Goal: Task Accomplishment & Management: Complete application form

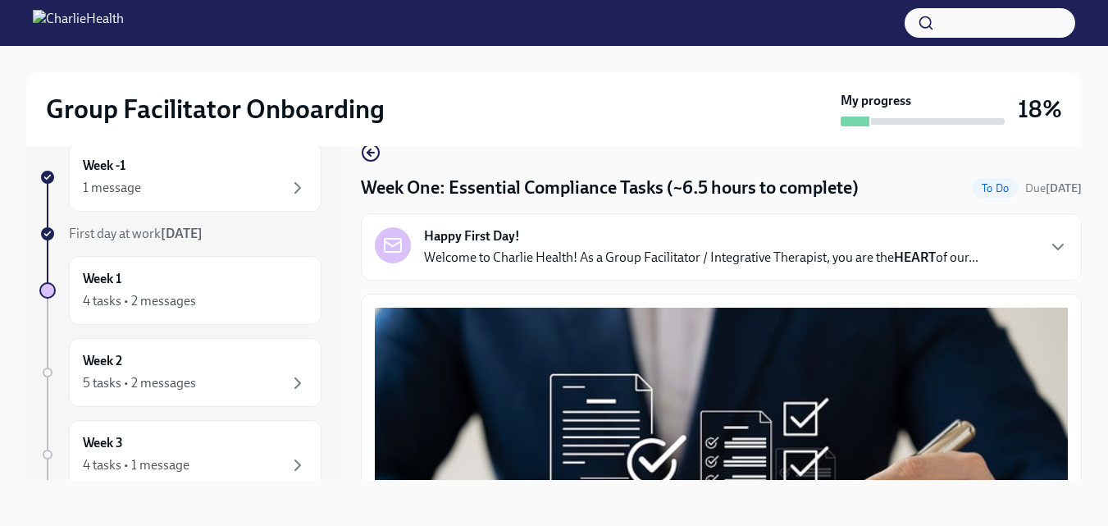
scroll to position [3662, 0]
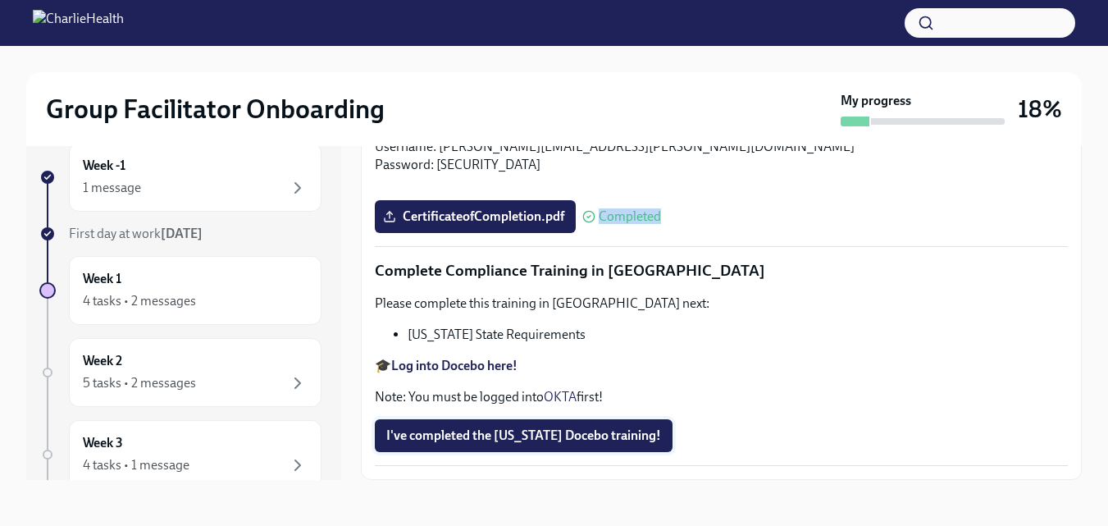
click at [631, 444] on span "I've completed the [US_STATE] Docebo training!" at bounding box center [523, 435] width 275 height 16
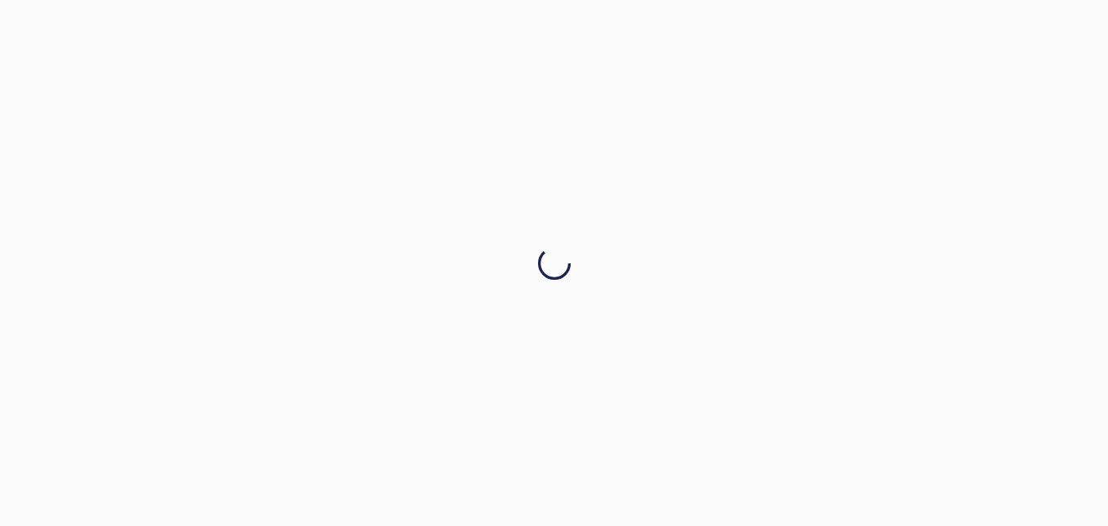
scroll to position [0, 0]
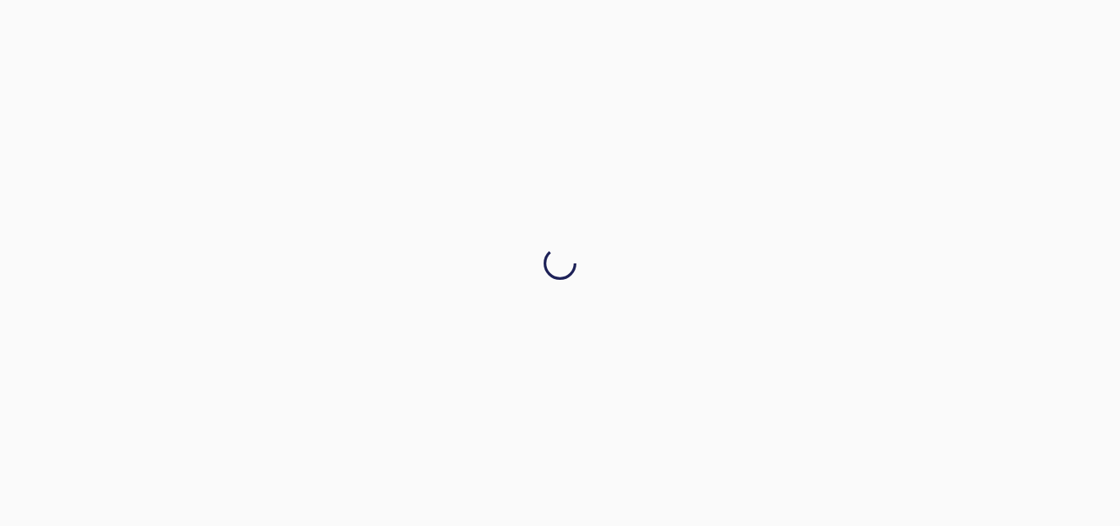
click at [1075, 454] on div at bounding box center [560, 263] width 1120 height 526
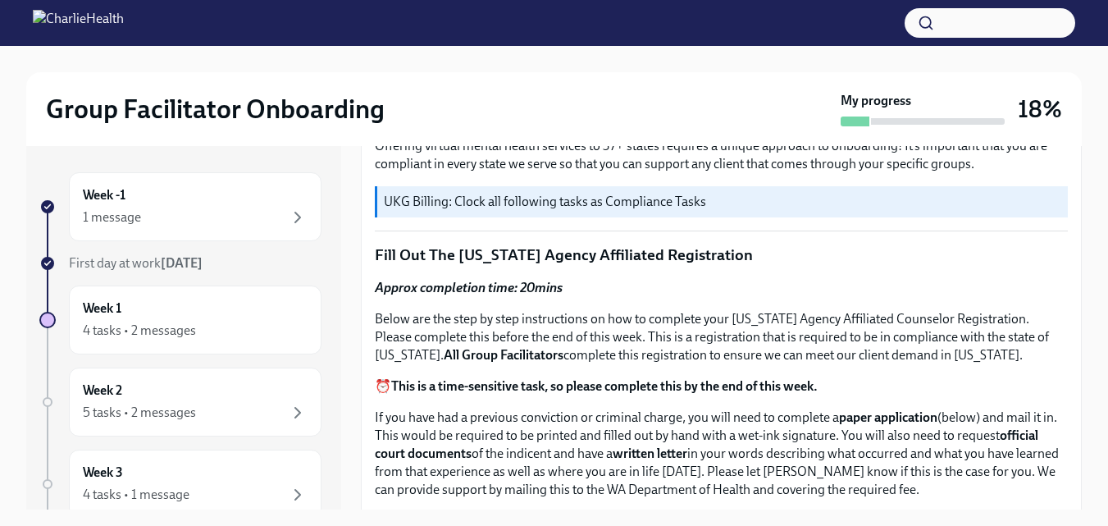
scroll to position [626, 0]
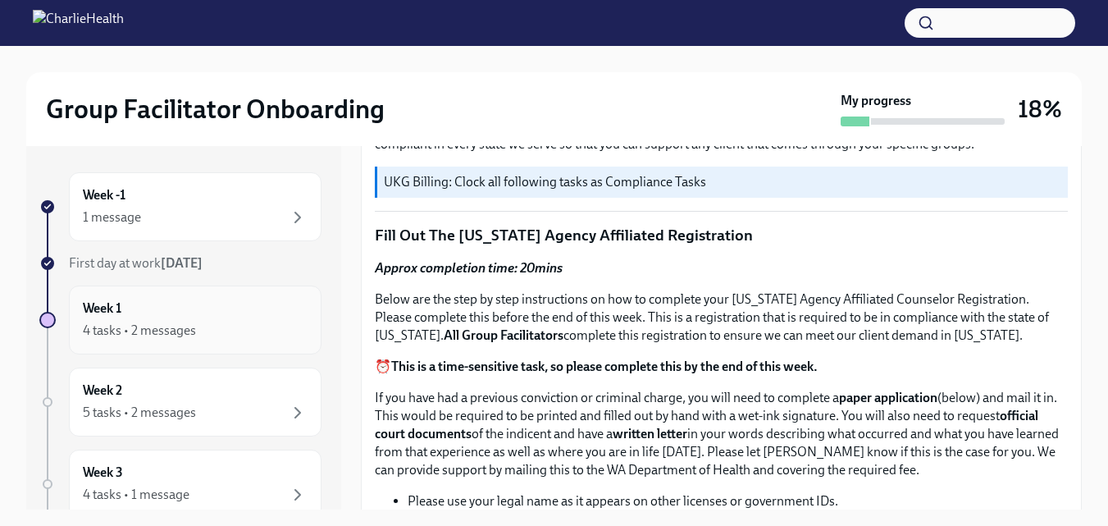
click at [161, 331] on div "4 tasks • 2 messages" at bounding box center [139, 331] width 113 height 18
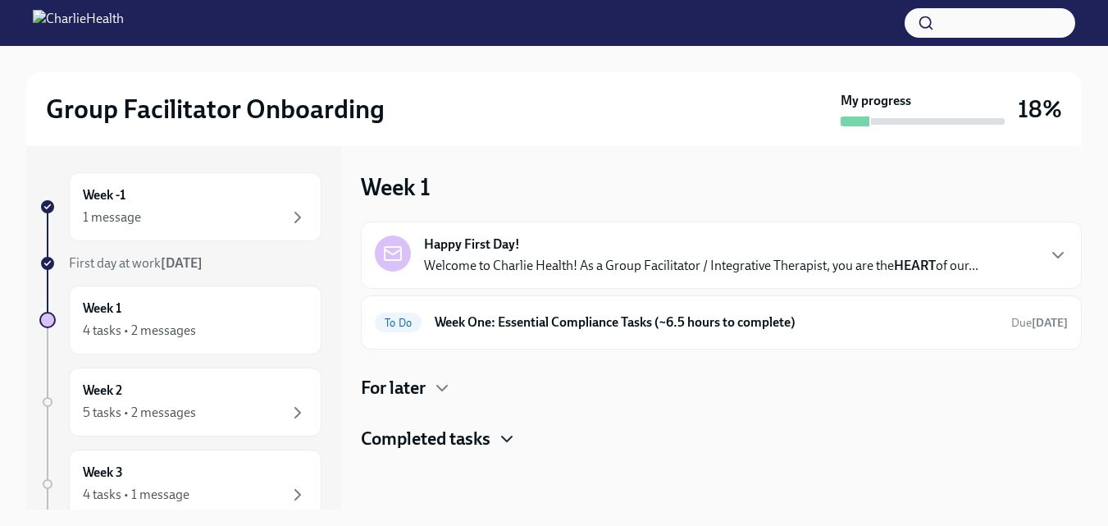
click at [506, 441] on icon "button" at bounding box center [507, 439] width 20 height 20
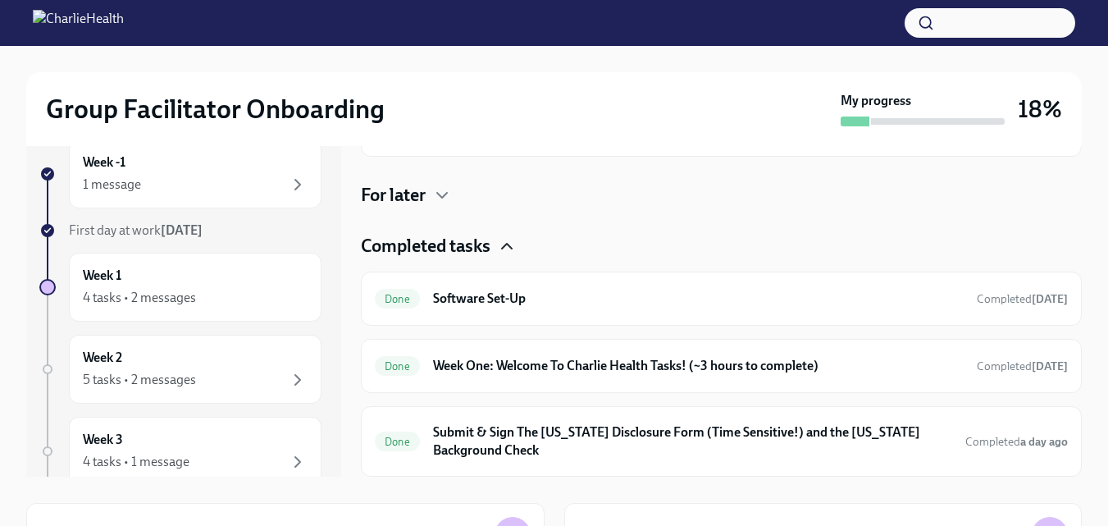
scroll to position [24, 0]
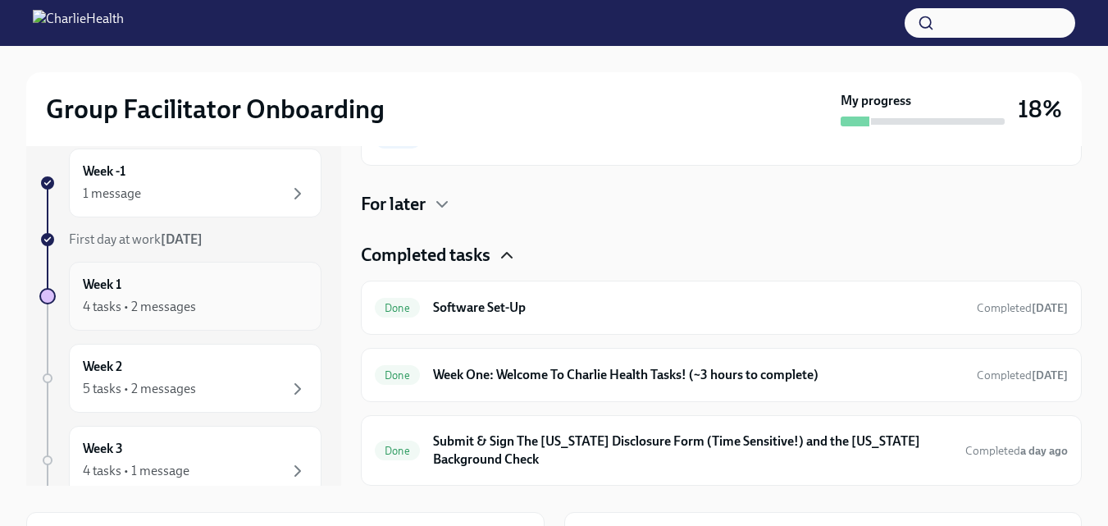
click at [100, 302] on div "4 tasks • 2 messages" at bounding box center [139, 307] width 113 height 18
click at [103, 281] on h6 "Week 1" at bounding box center [102, 285] width 39 height 18
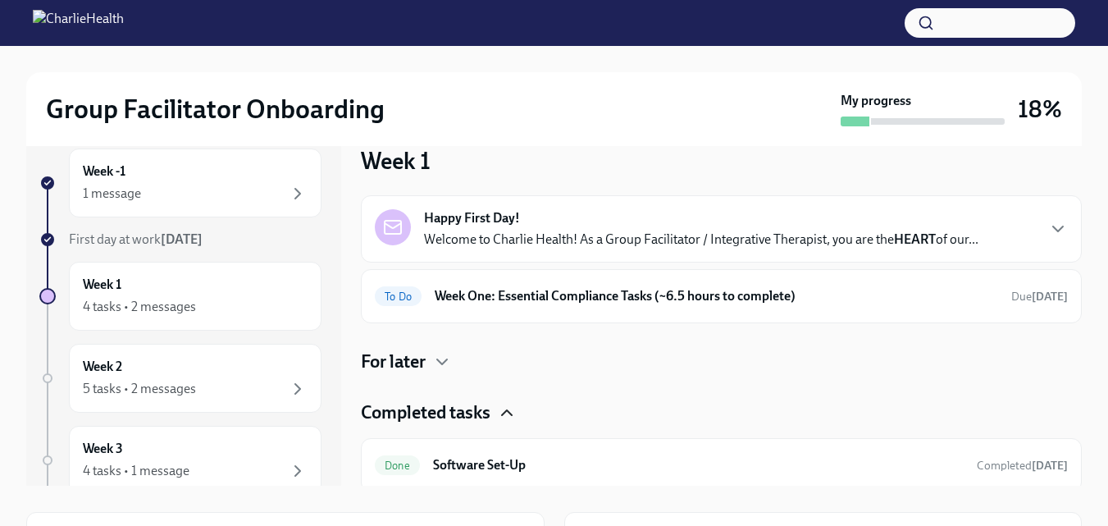
scroll to position [0, 0]
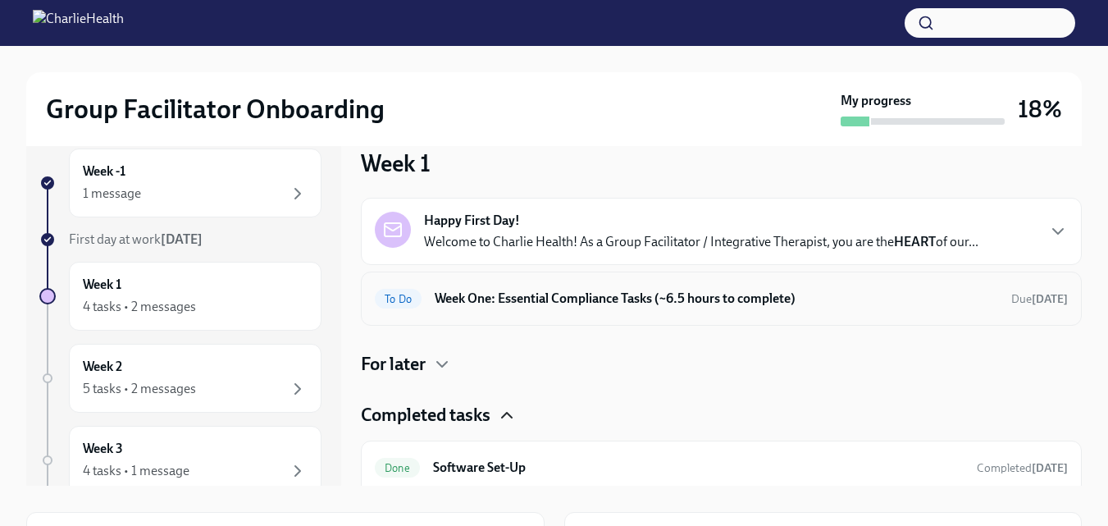
click at [882, 297] on h6 "Week One: Essential Compliance Tasks (~6.5 hours to complete)" at bounding box center [716, 299] width 563 height 18
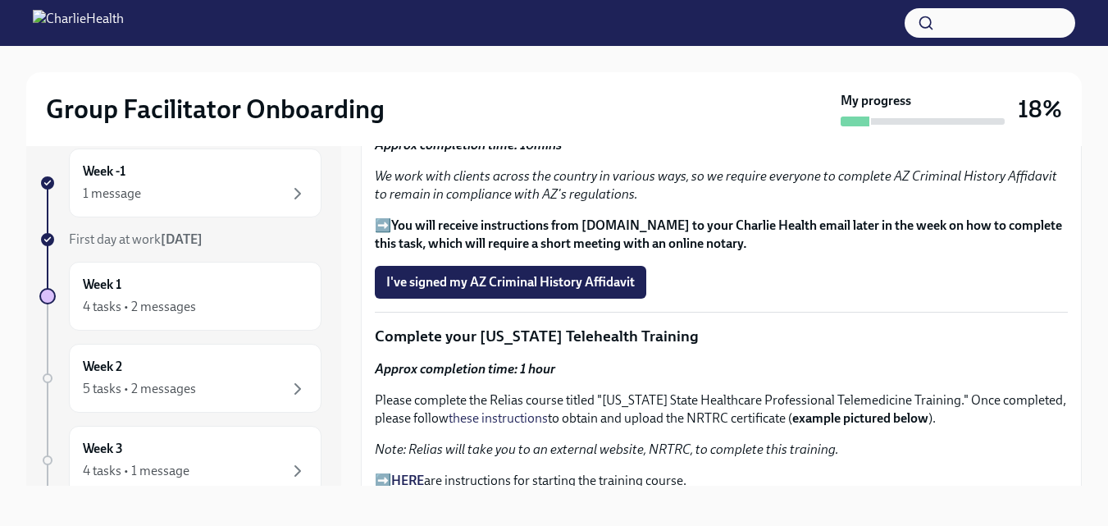
scroll to position [2018, 0]
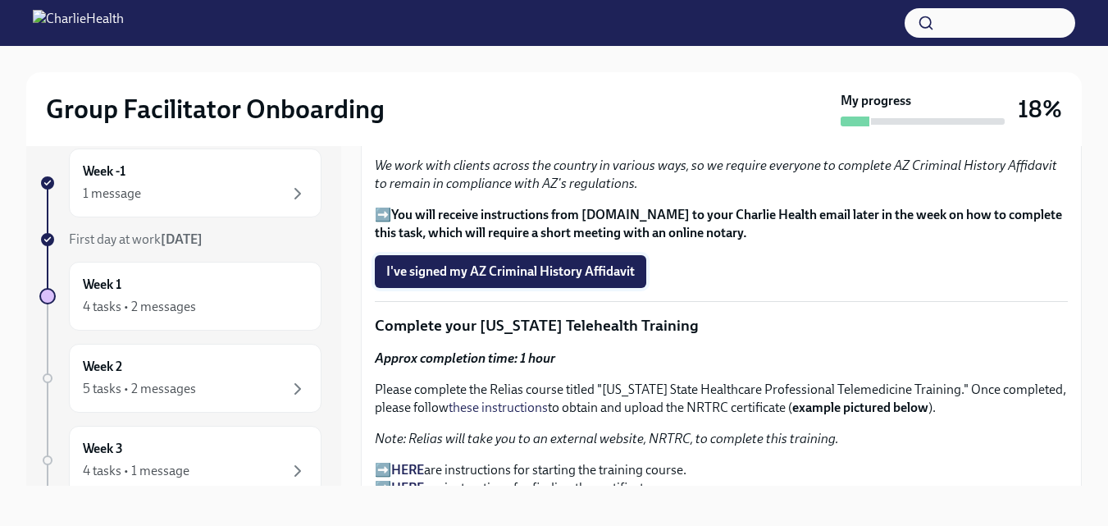
click at [609, 264] on span "I've signed my AZ Criminal History Affidavit" at bounding box center [510, 271] width 249 height 16
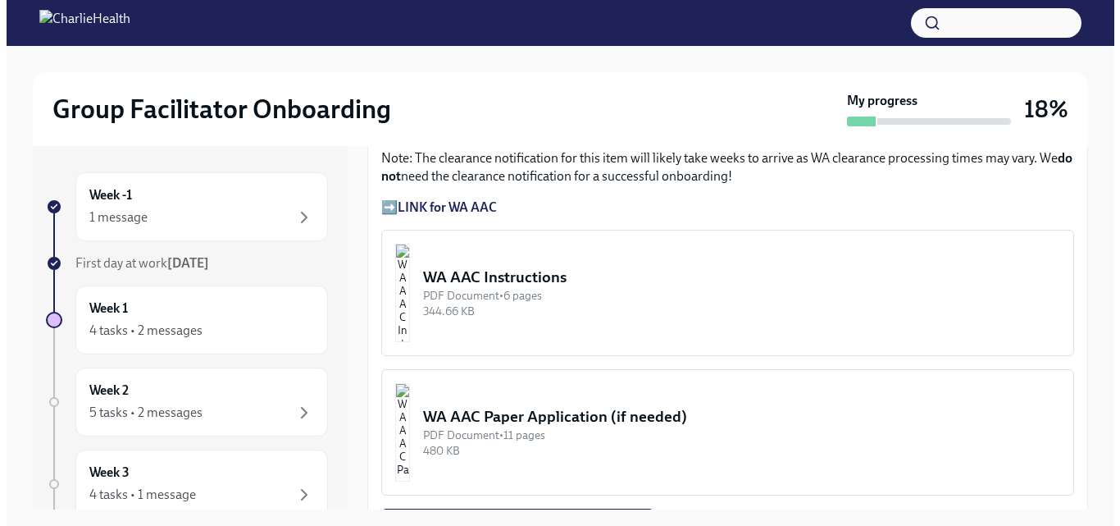
scroll to position [1262, 0]
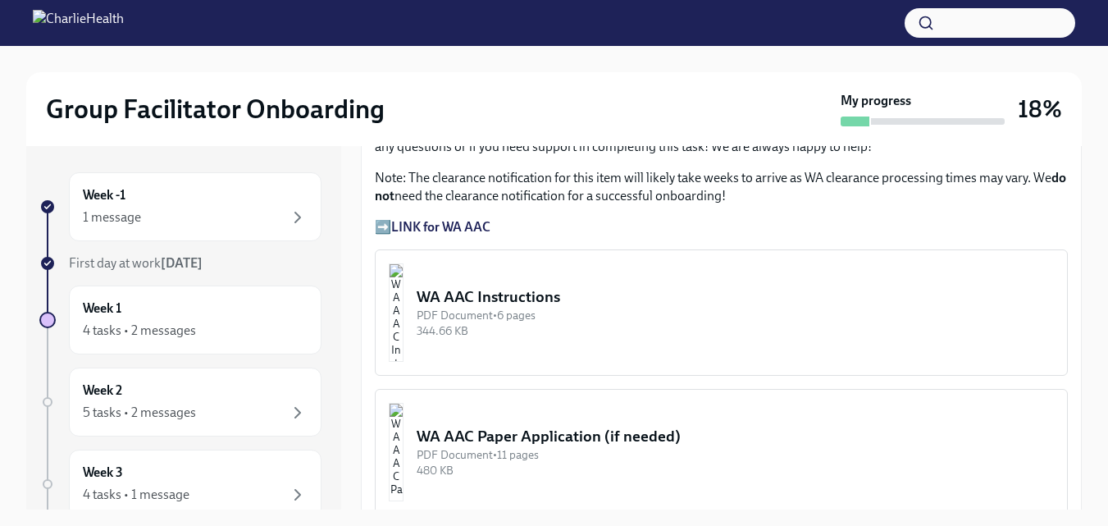
click at [404, 289] on img "button" at bounding box center [396, 312] width 15 height 98
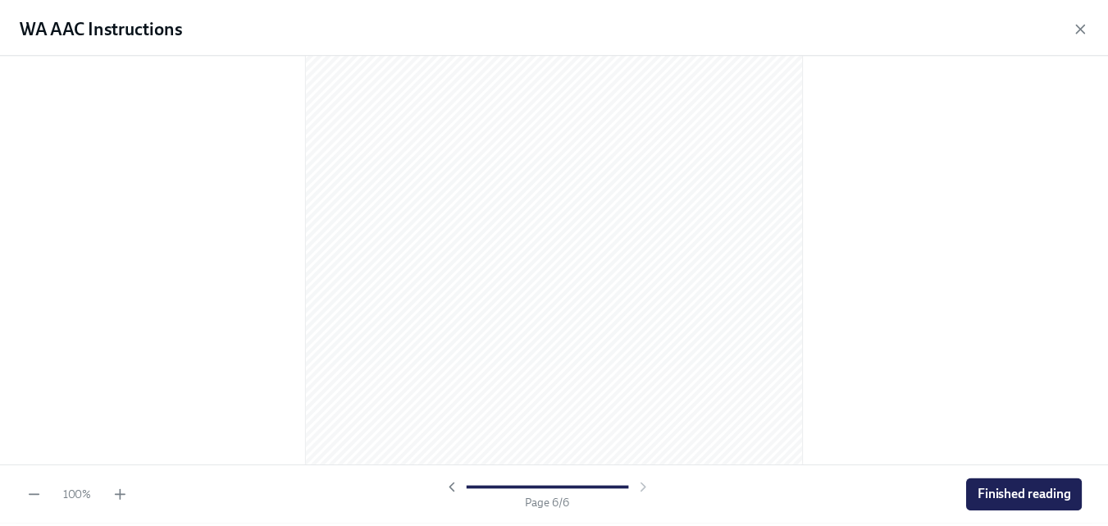
scroll to position [3587, 0]
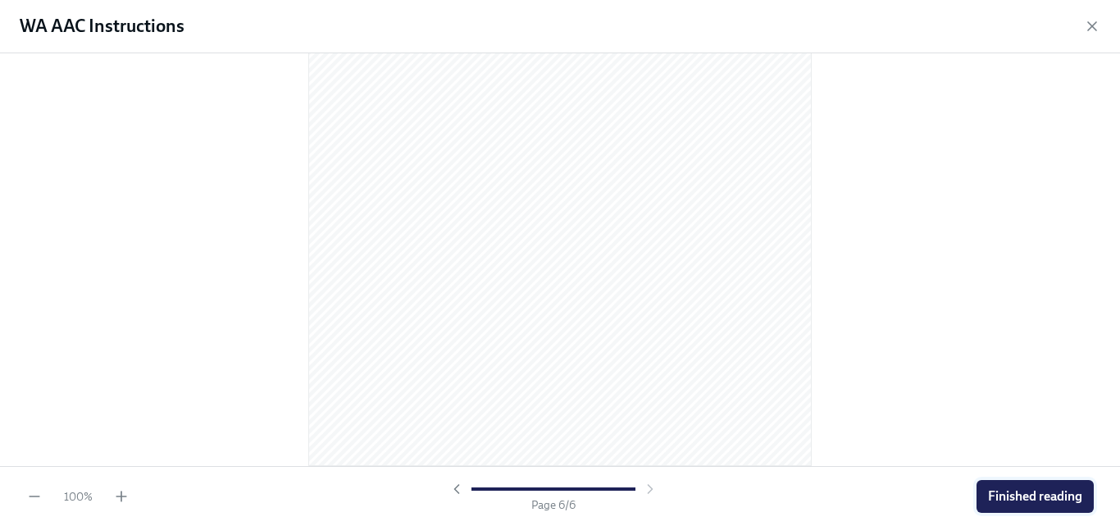
click at [986, 483] on button "Finished reading" at bounding box center [1035, 496] width 117 height 33
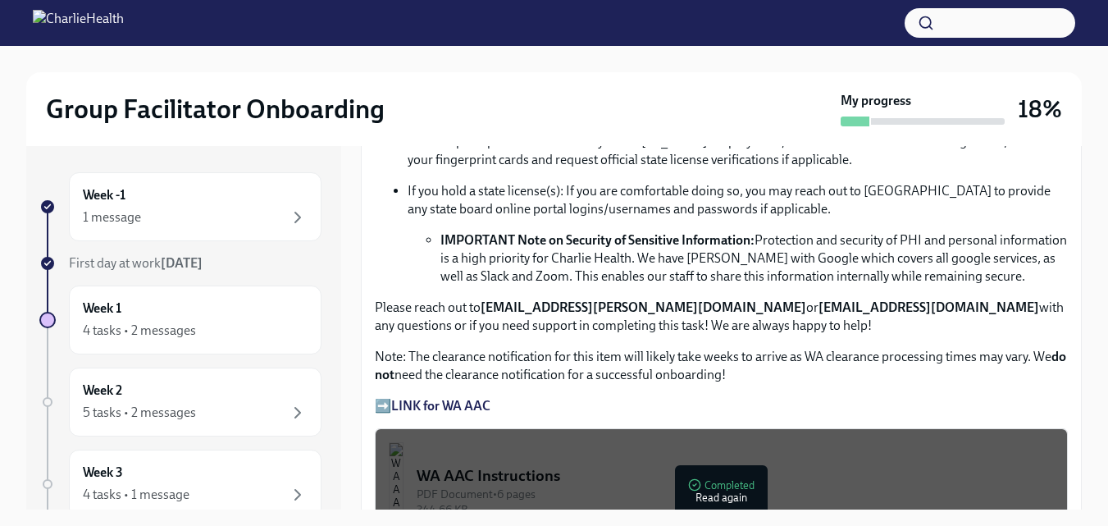
scroll to position [1093, 0]
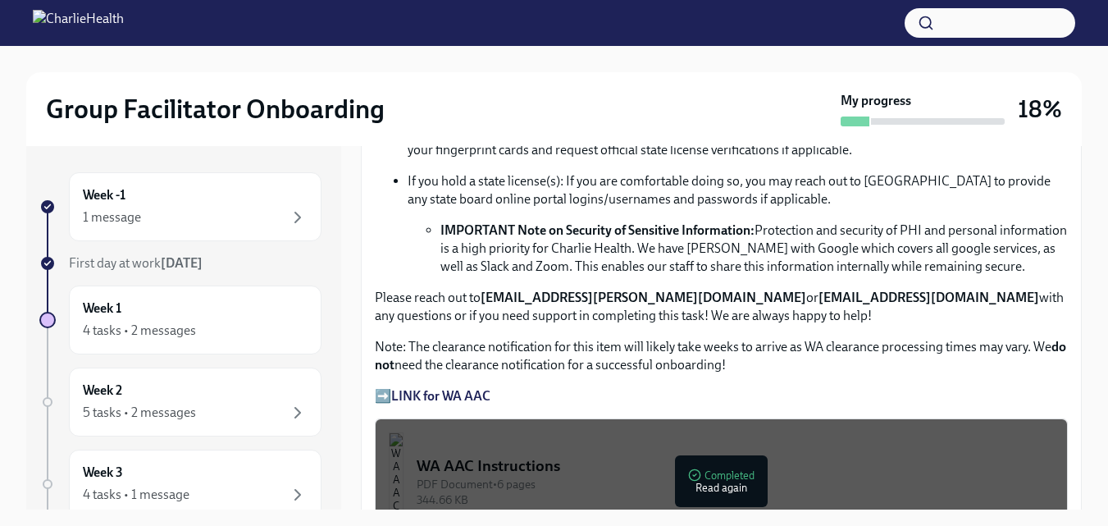
click at [449, 388] on strong "LINK for WA AAC" at bounding box center [440, 396] width 99 height 16
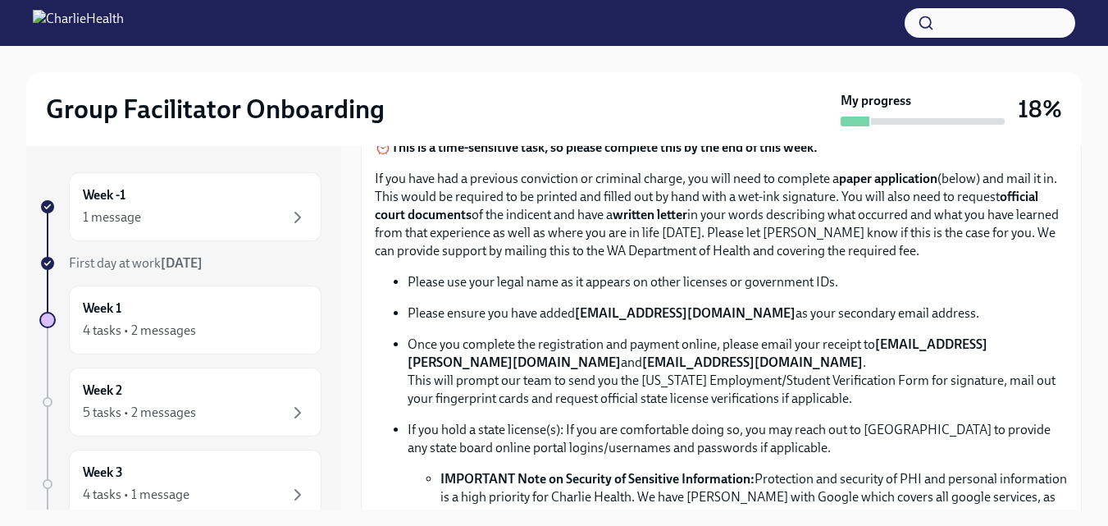
scroll to position [815, 0]
